Goal: Information Seeking & Learning: Check status

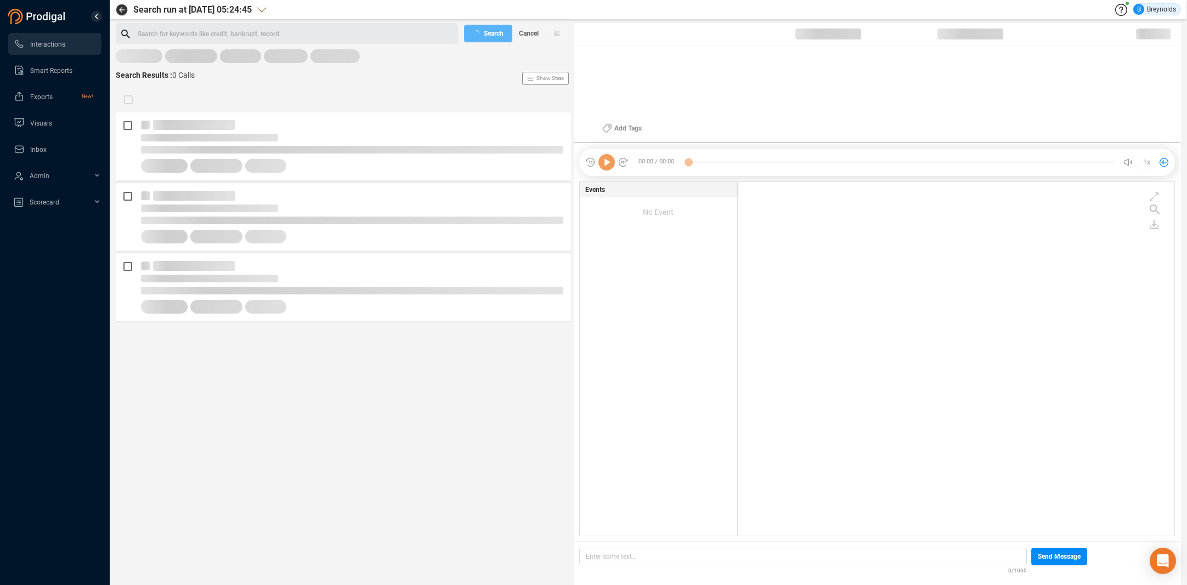
scroll to position [351, 431]
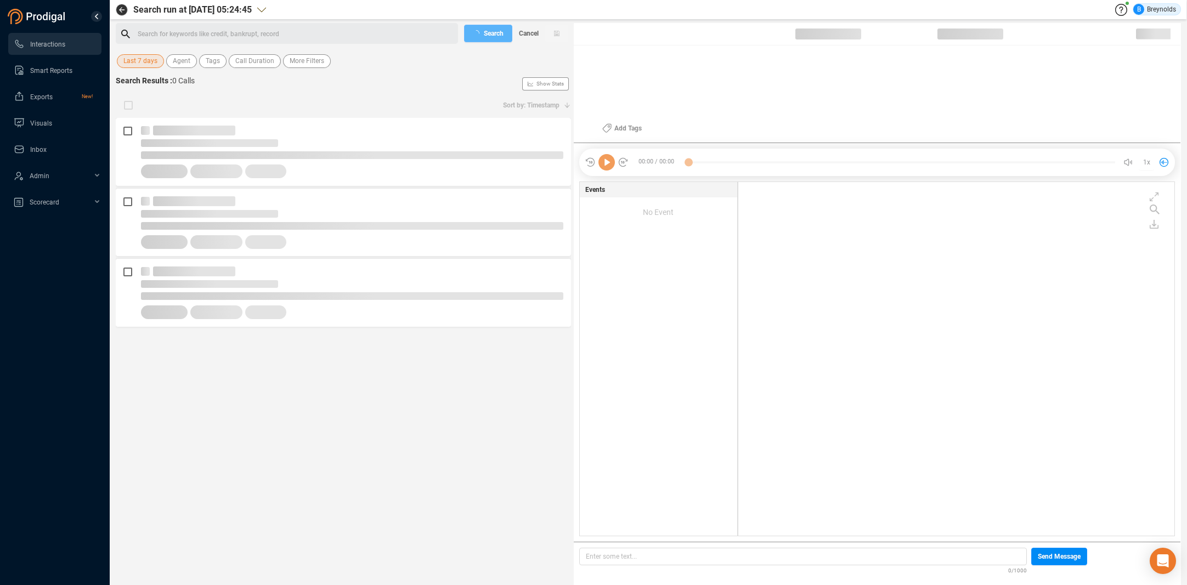
click at [144, 59] on span "Last 7 days" at bounding box center [140, 61] width 34 height 14
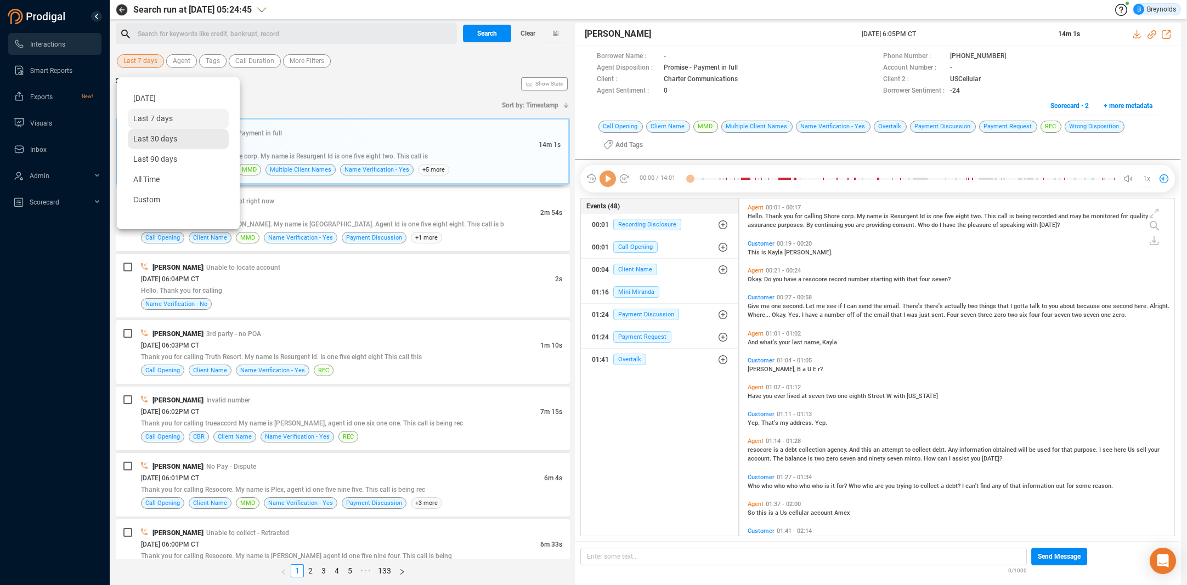
scroll to position [334, 430]
drag, startPoint x: 165, startPoint y: 144, endPoint x: 189, endPoint y: 124, distance: 31.9
click at [165, 144] on div "Last 30 days" at bounding box center [178, 139] width 101 height 20
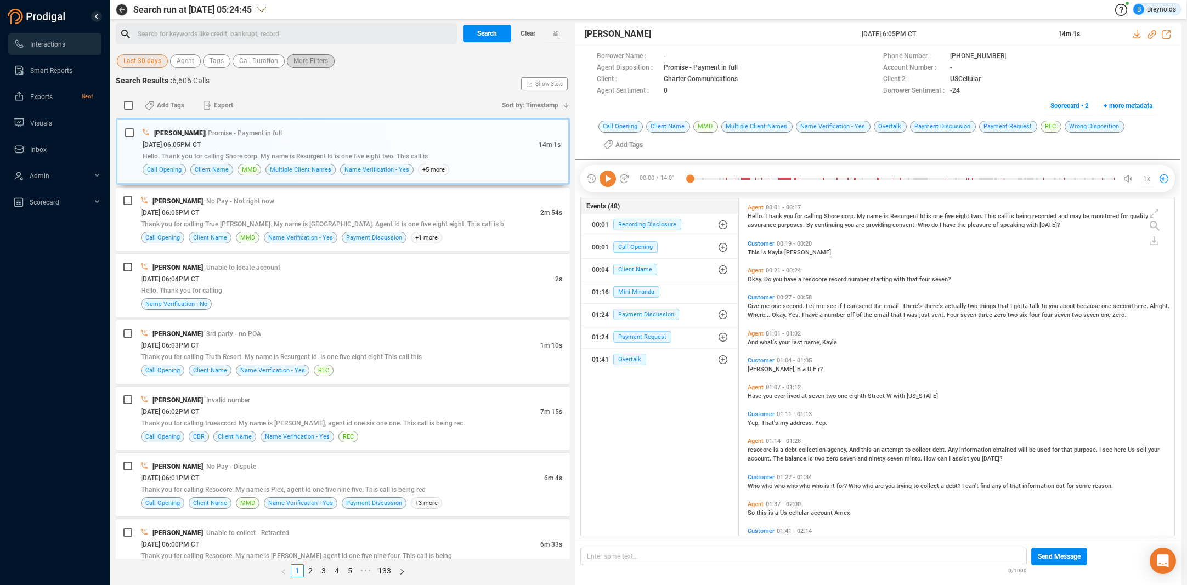
click at [294, 61] on span "More Filters" at bounding box center [310, 61] width 35 height 14
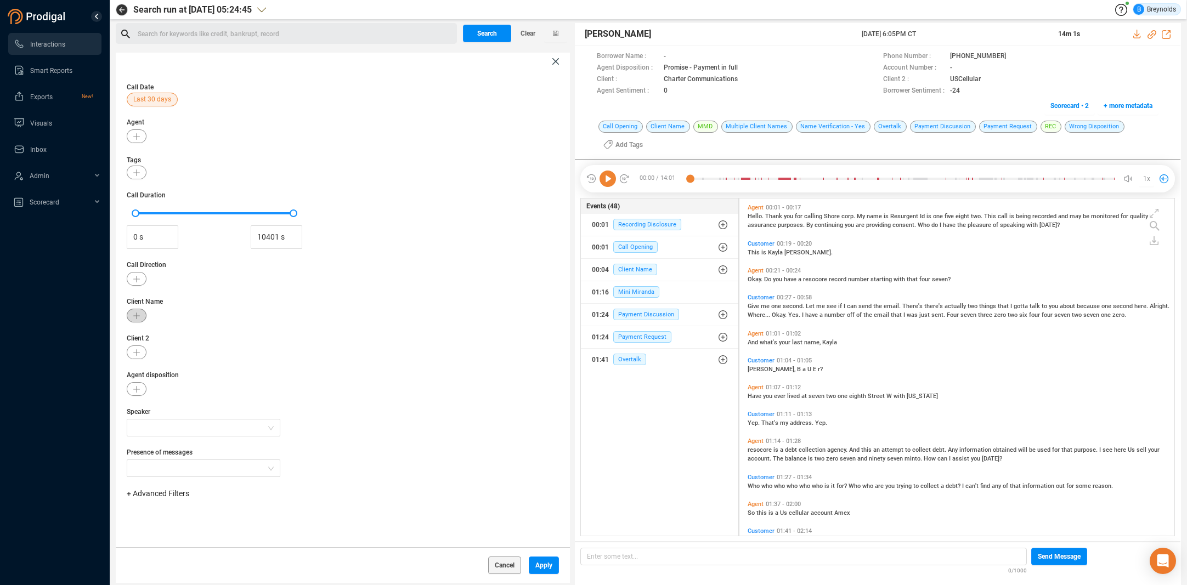
click at [134, 316] on icon "button" at bounding box center [136, 316] width 7 height 7
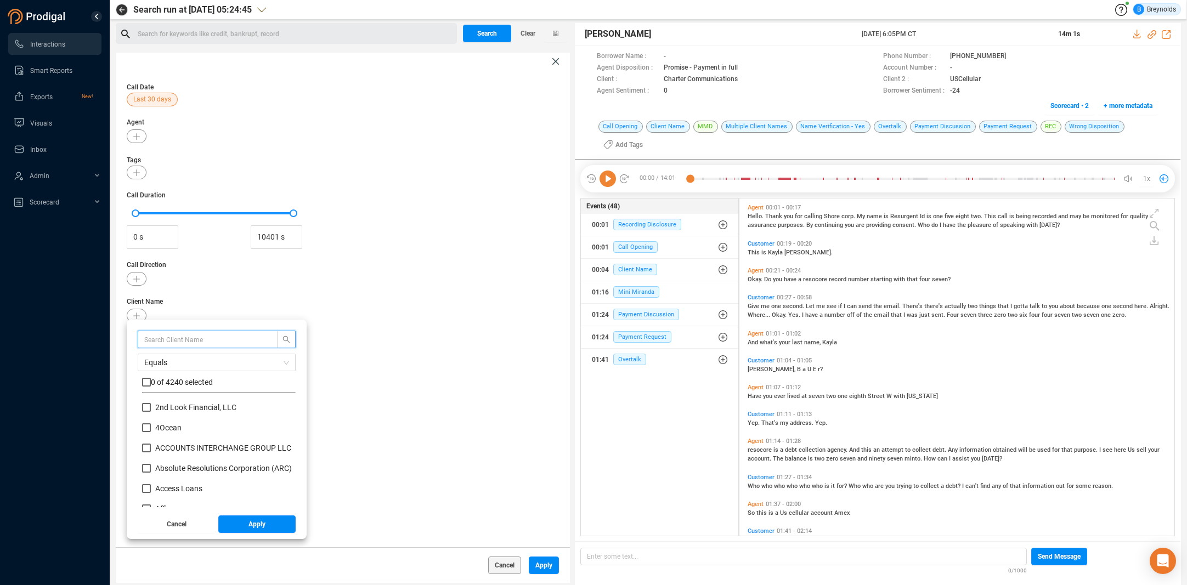
scroll to position [103, 148]
type input "flexible"
drag, startPoint x: 147, startPoint y: 407, endPoint x: 172, endPoint y: 443, distance: 43.2
click at [147, 407] on input "Flexible Finance" at bounding box center [146, 407] width 9 height 9
checkbox input "true"
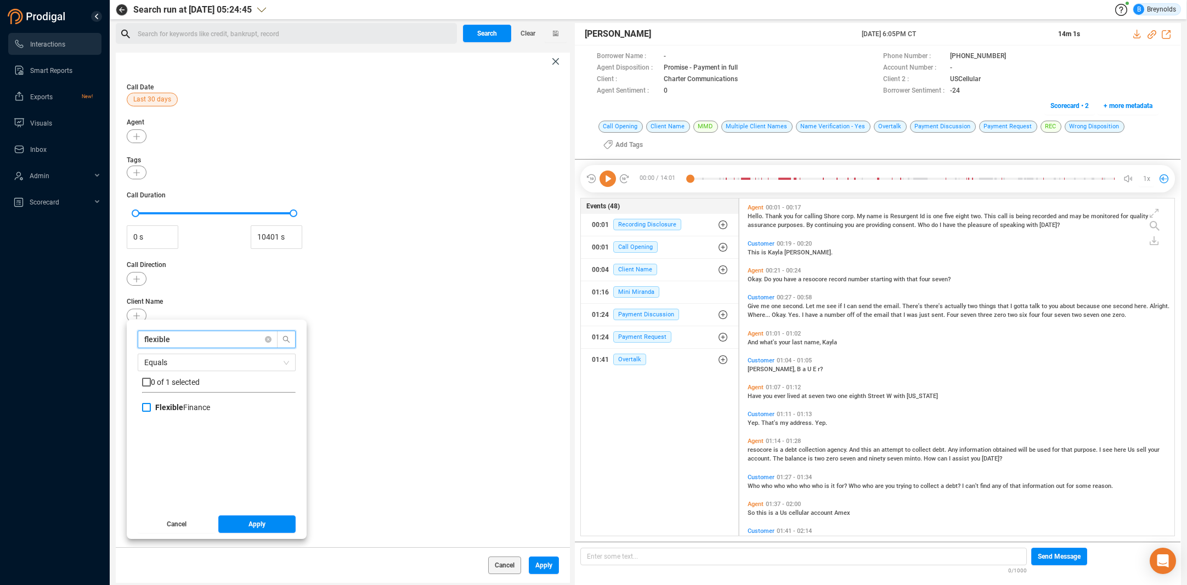
checkbox input "true"
drag, startPoint x: 251, startPoint y: 523, endPoint x: 354, endPoint y: 537, distance: 104.0
click at [251, 523] on span "Apply" at bounding box center [256, 524] width 17 height 18
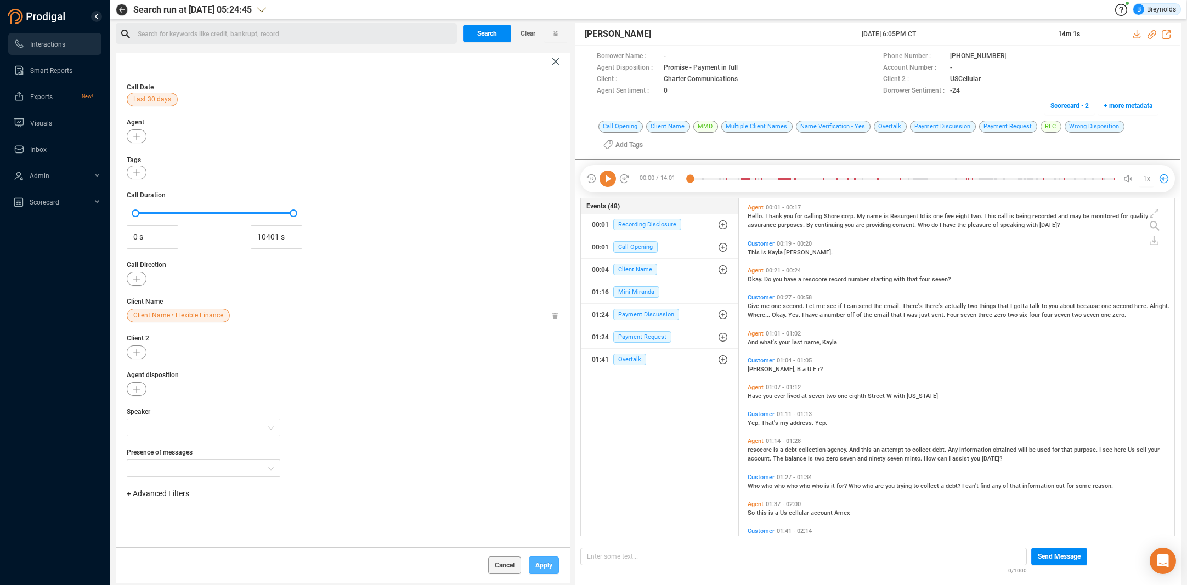
drag, startPoint x: 537, startPoint y: 569, endPoint x: 536, endPoint y: 560, distance: 8.3
click at [537, 568] on span "Apply" at bounding box center [543, 566] width 17 height 18
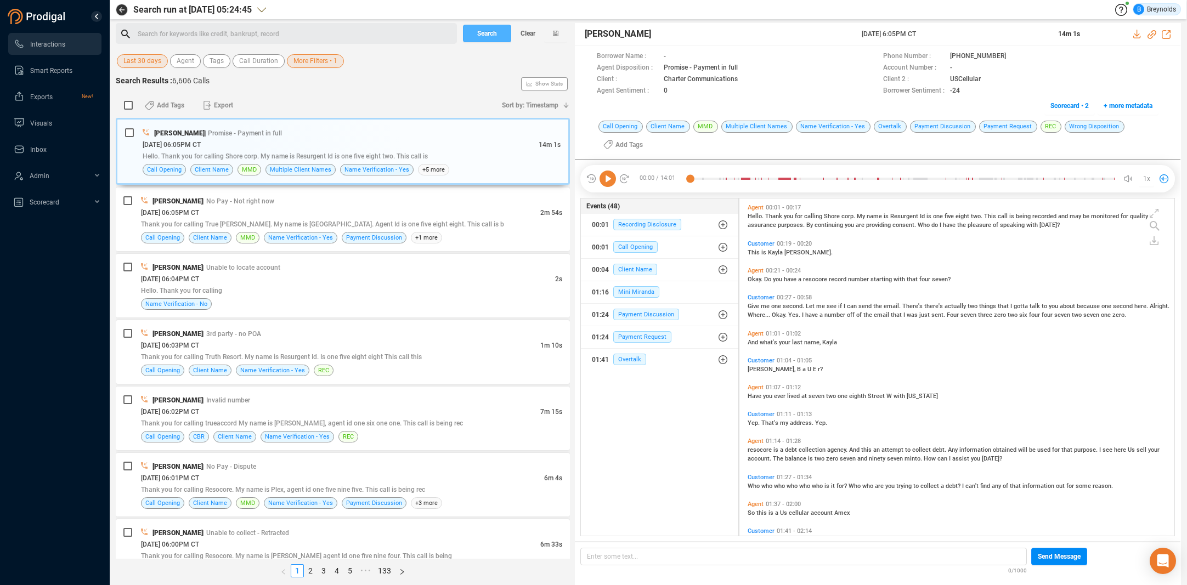
click at [489, 34] on span "Search" at bounding box center [487, 34] width 20 height 18
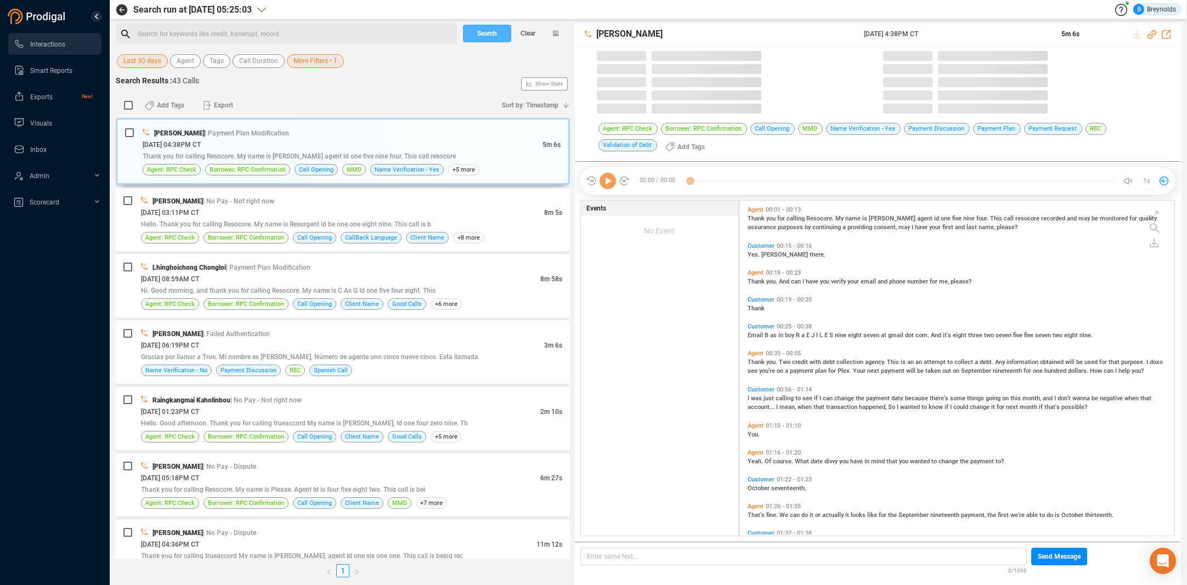
scroll to position [334, 430]
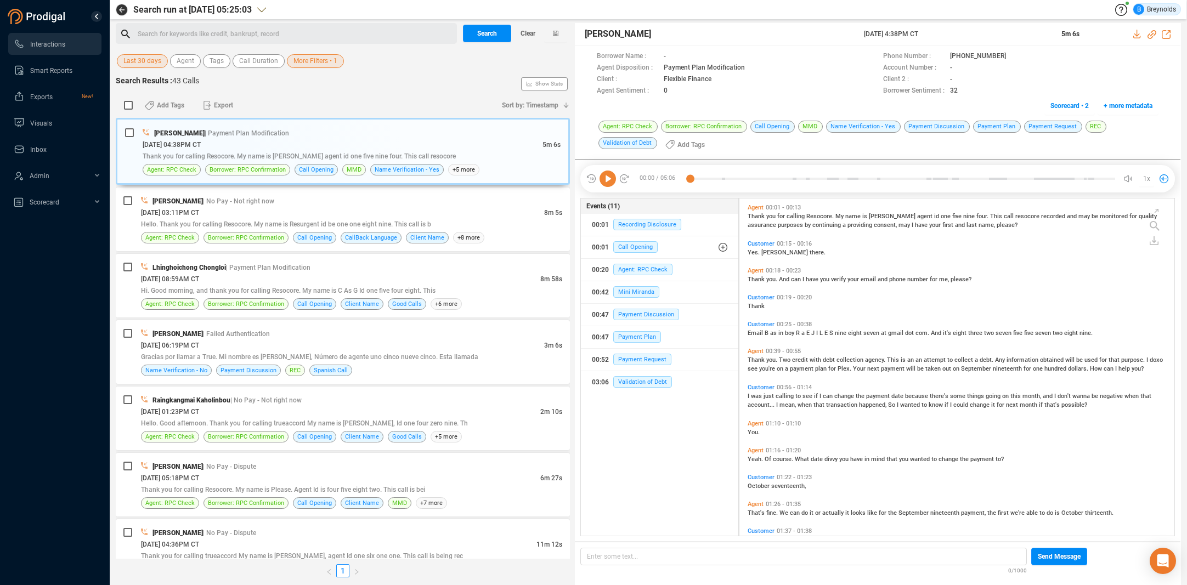
click at [152, 60] on span "Last 30 days" at bounding box center [142, 61] width 38 height 14
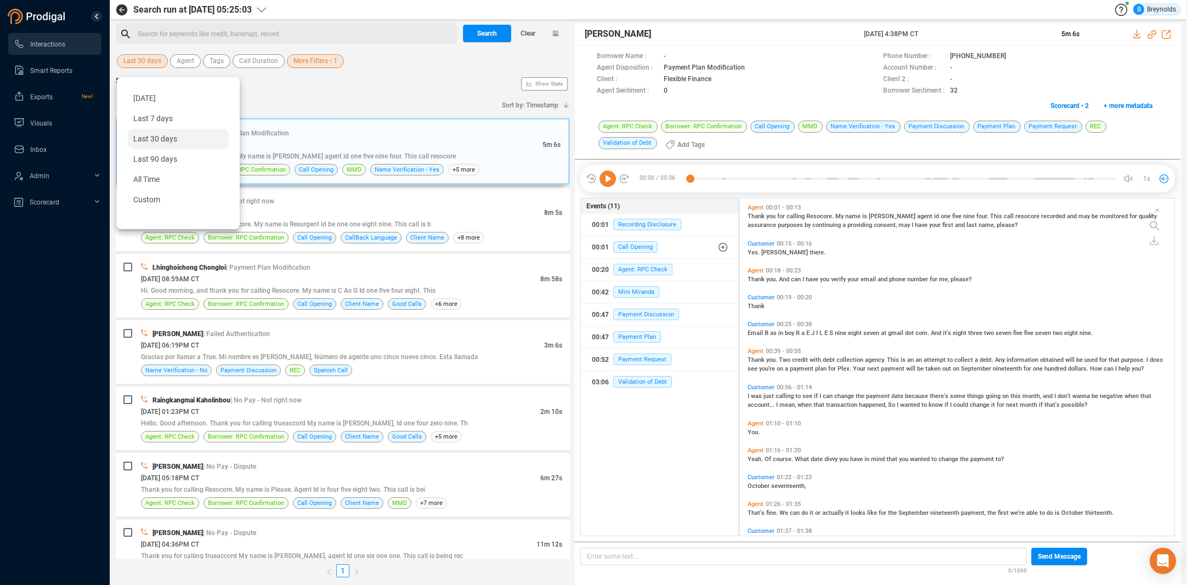
drag, startPoint x: 149, startPoint y: 100, endPoint x: 185, endPoint y: 82, distance: 40.0
click at [150, 100] on span "Yesterday" at bounding box center [144, 98] width 22 height 9
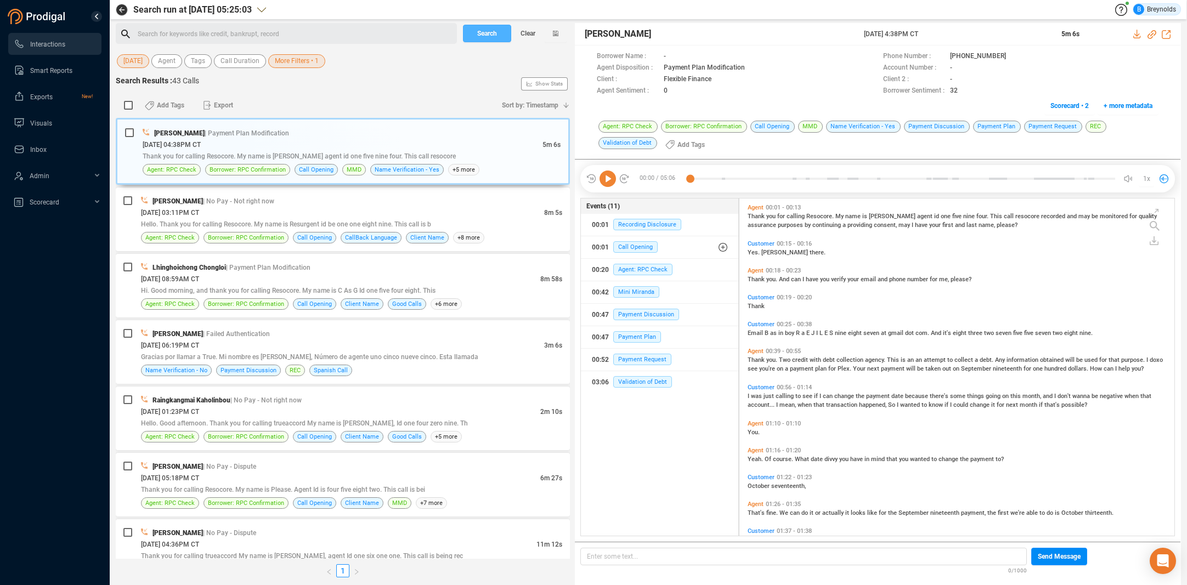
click at [478, 28] on span "Search" at bounding box center [487, 34] width 20 height 18
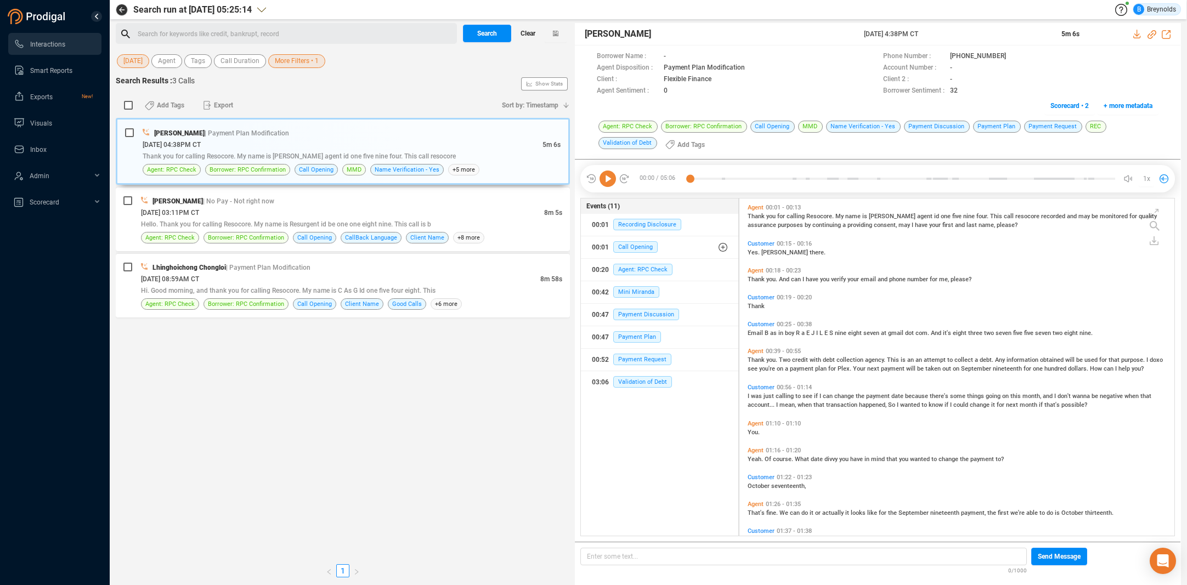
click at [526, 32] on span "Clear" at bounding box center [527, 34] width 15 height 18
click at [142, 60] on span "Last 7 days" at bounding box center [140, 61] width 34 height 14
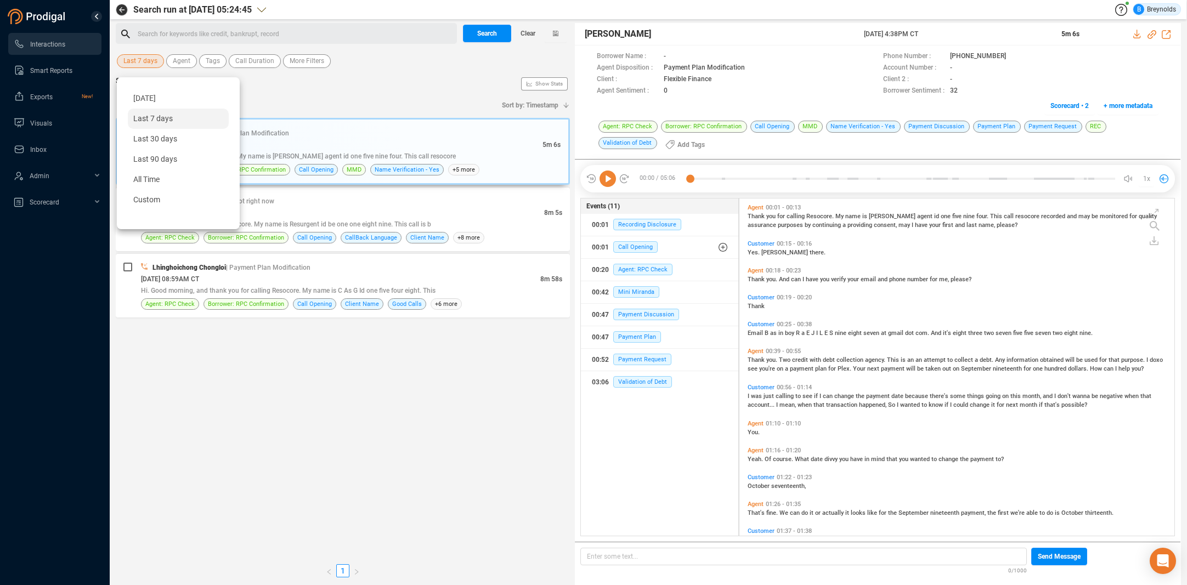
drag, startPoint x: 149, startPoint y: 99, endPoint x: 356, endPoint y: 84, distance: 207.2
click at [150, 99] on span "Yesterday" at bounding box center [144, 98] width 22 height 9
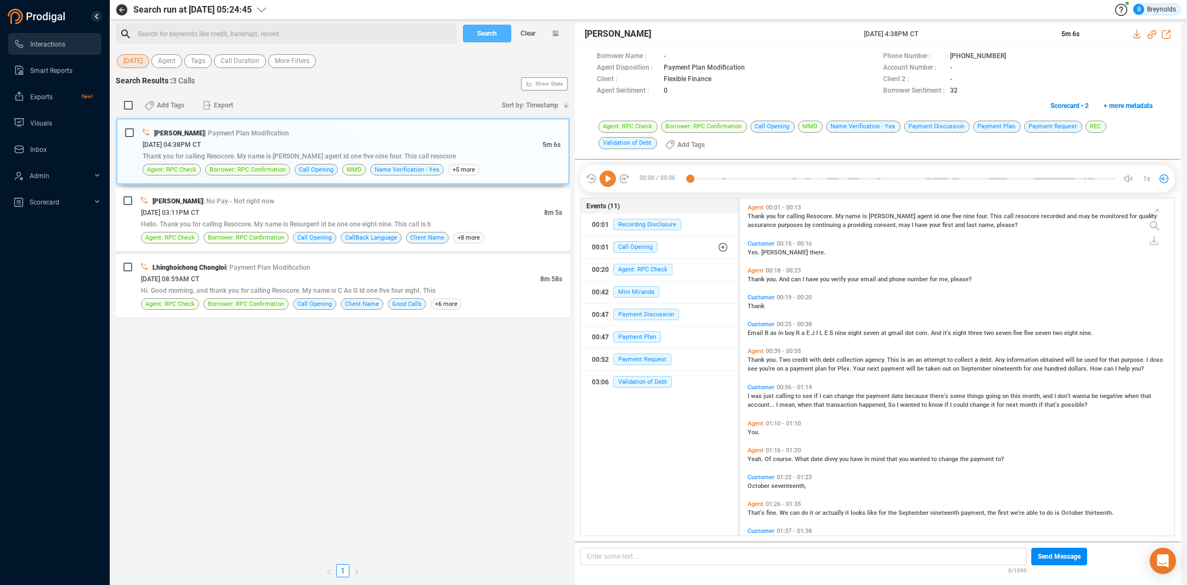
click at [486, 33] on span "Search" at bounding box center [487, 34] width 20 height 18
